Goal: Transaction & Acquisition: Purchase product/service

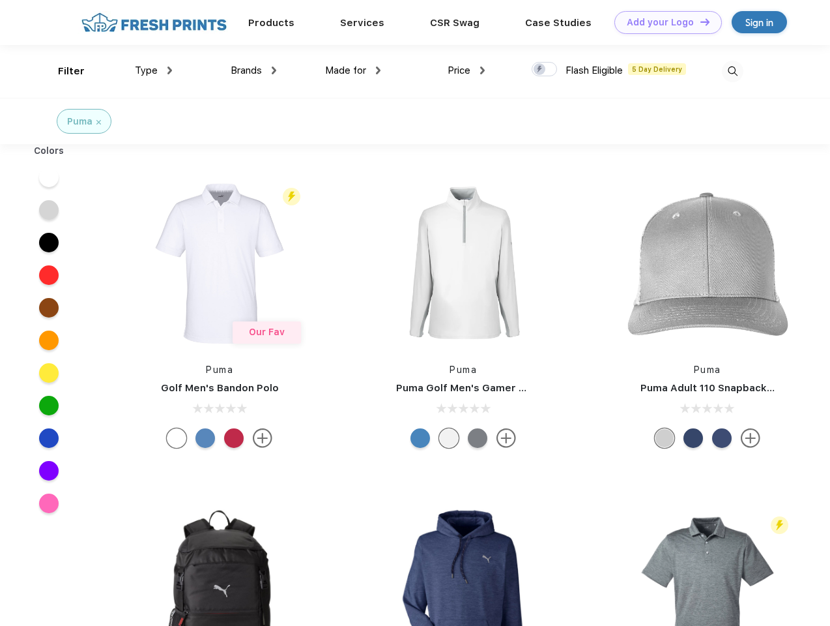
click at [663, 22] on link "Add your Logo Design Tool" at bounding box center [668, 22] width 108 height 23
click at [0, 0] on div "Design Tool" at bounding box center [0, 0] width 0 height 0
click at [699, 22] on link "Add your Logo Design Tool" at bounding box center [668, 22] width 108 height 23
click at [63, 71] on div "Filter" at bounding box center [71, 71] width 27 height 15
click at [154, 70] on span "Type" at bounding box center [146, 71] width 23 height 12
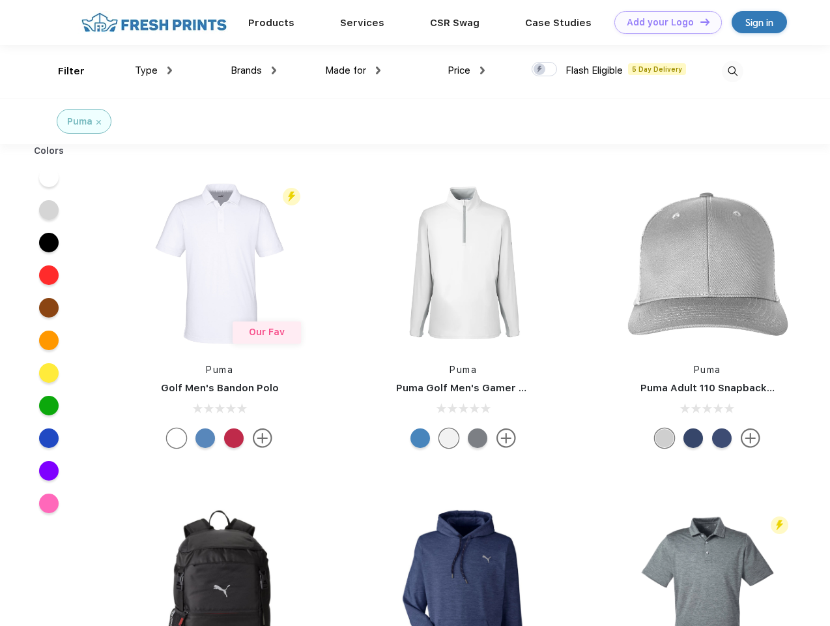
click at [253, 70] on span "Brands" at bounding box center [246, 71] width 31 height 12
click at [353, 70] on span "Made for" at bounding box center [345, 71] width 41 height 12
click at [467, 70] on span "Price" at bounding box center [459, 71] width 23 height 12
click at [545, 70] on div at bounding box center [544, 69] width 25 height 14
click at [540, 70] on input "checkbox" at bounding box center [536, 65] width 8 height 8
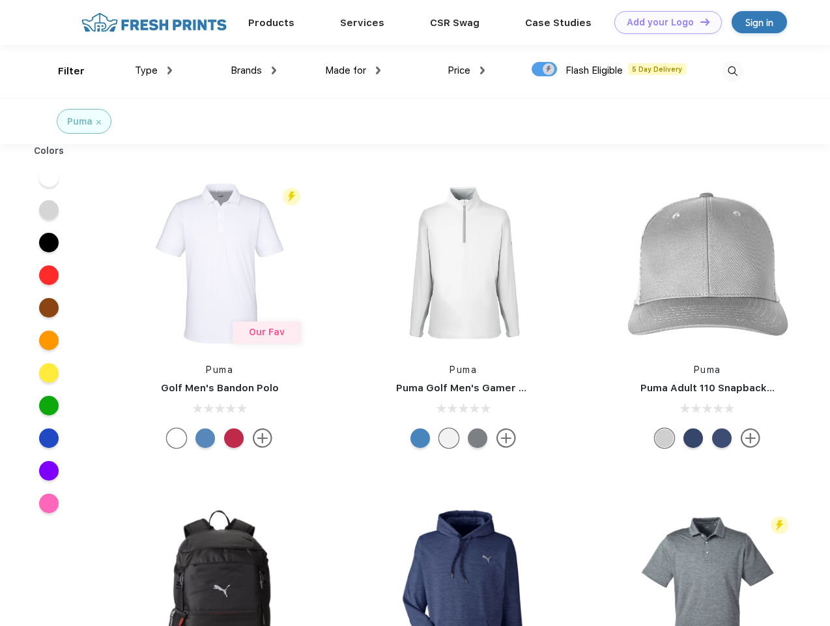
click at [732, 71] on img at bounding box center [733, 72] width 22 height 22
